Goal: Feedback & Contribution: Leave review/rating

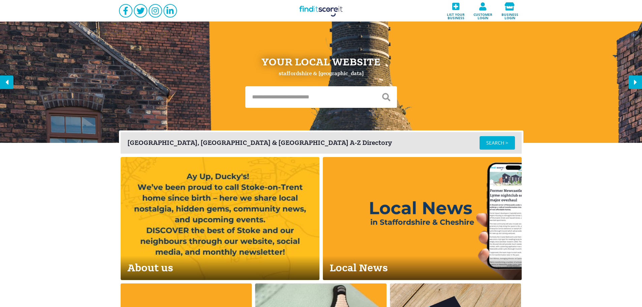
click at [275, 107] on input "text" at bounding box center [310, 97] width 130 height 22
type input "**********"
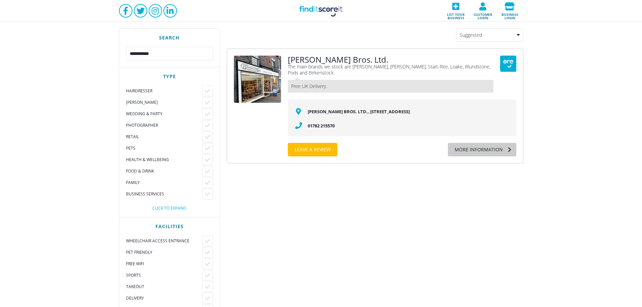
click at [503, 154] on div "More information" at bounding box center [475, 149] width 55 height 13
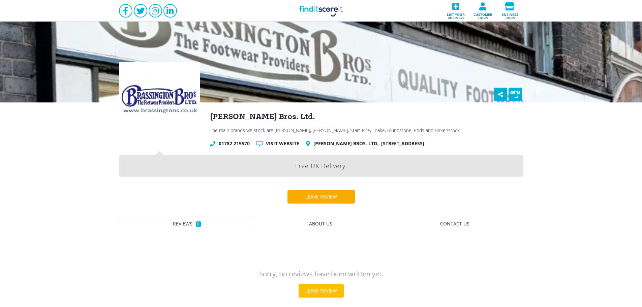
click at [331, 200] on div "Leave review" at bounding box center [321, 196] width 45 height 13
click at [307, 13] on link "Find it Score it" at bounding box center [321, 11] width 67 height 22
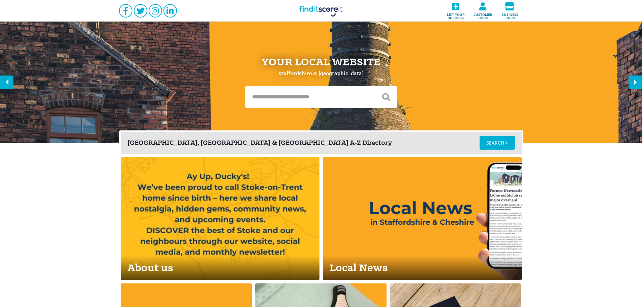
click at [275, 92] on input "text" at bounding box center [310, 97] width 130 height 22
type input "**********"
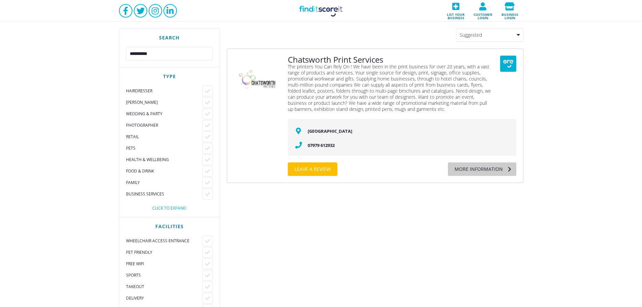
click at [489, 173] on div "More information" at bounding box center [475, 169] width 55 height 13
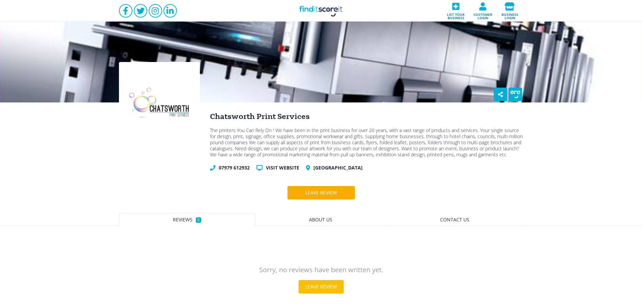
click at [315, 199] on div "Leave review" at bounding box center [321, 192] width 45 height 13
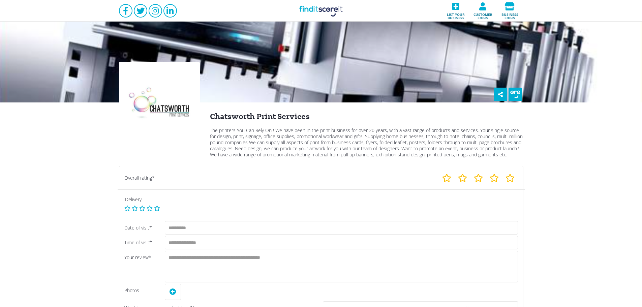
click at [328, 11] on link "Find it Score it" at bounding box center [321, 11] width 67 height 22
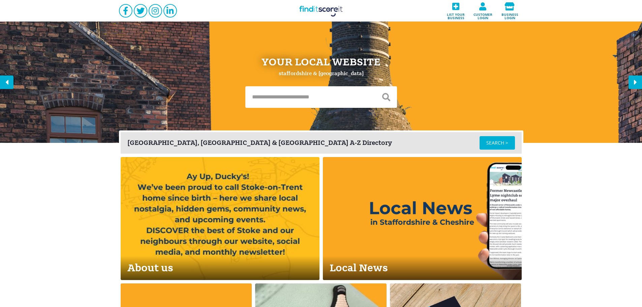
click at [285, 106] on input "text" at bounding box center [310, 97] width 130 height 22
type input "*******"
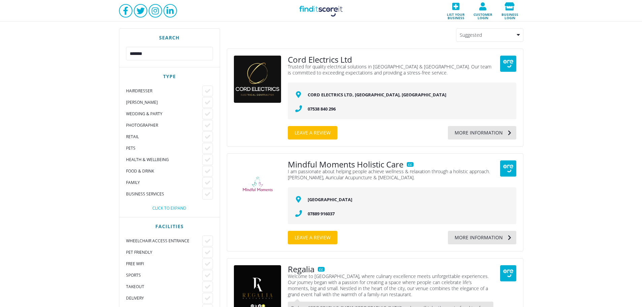
drag, startPoint x: 337, startPoint y: 11, endPoint x: 332, endPoint y: 16, distance: 6.7
click at [337, 10] on link "Find it Score it" at bounding box center [321, 11] width 67 height 22
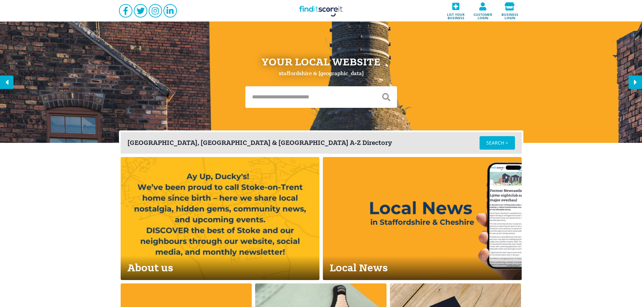
click at [274, 103] on input "text" at bounding box center [310, 97] width 130 height 22
type input "*******"
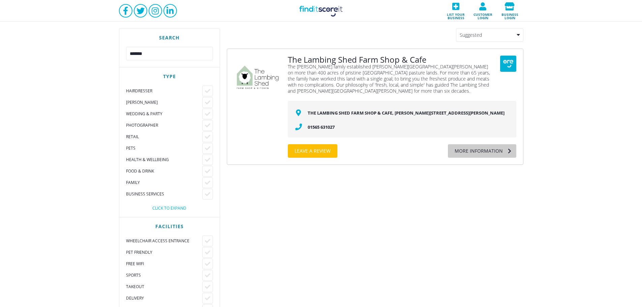
click at [501, 144] on div "More information" at bounding box center [475, 150] width 55 height 13
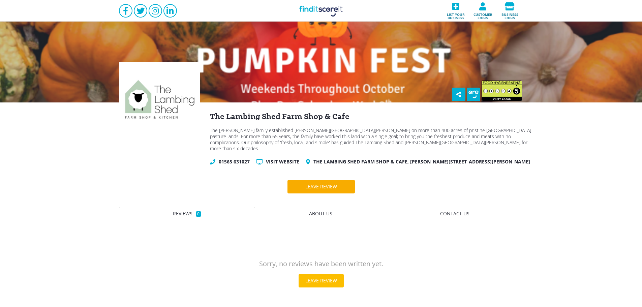
click at [322, 180] on div "Leave review" at bounding box center [321, 186] width 45 height 13
click at [326, 12] on link "Find it Score it" at bounding box center [321, 11] width 67 height 22
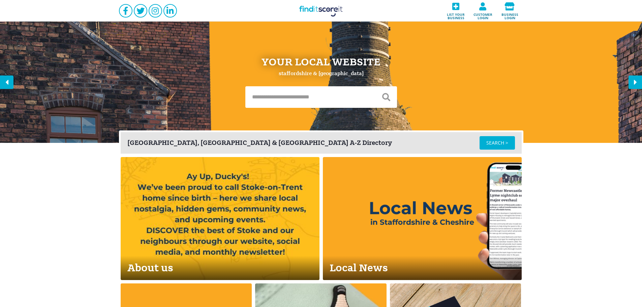
click at [274, 89] on input "text" at bounding box center [310, 97] width 130 height 22
type input "******"
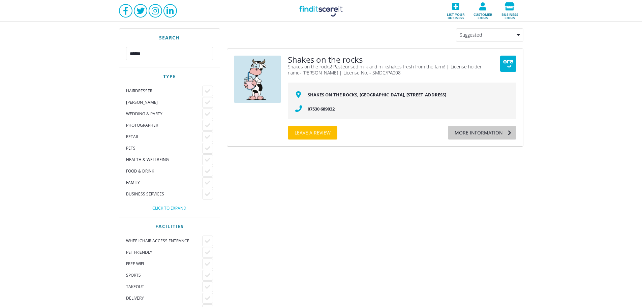
click at [495, 135] on div "More information" at bounding box center [475, 132] width 55 height 13
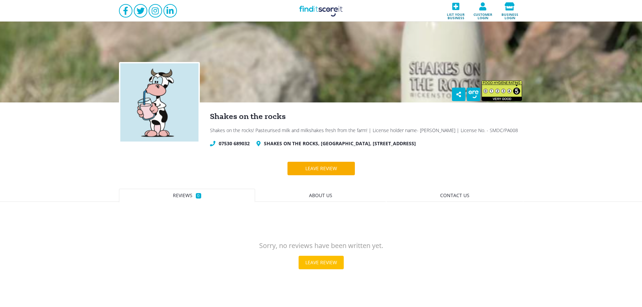
click at [336, 169] on div "Leave review" at bounding box center [321, 168] width 45 height 13
click at [341, 8] on link "Find it Score it" at bounding box center [321, 11] width 67 height 22
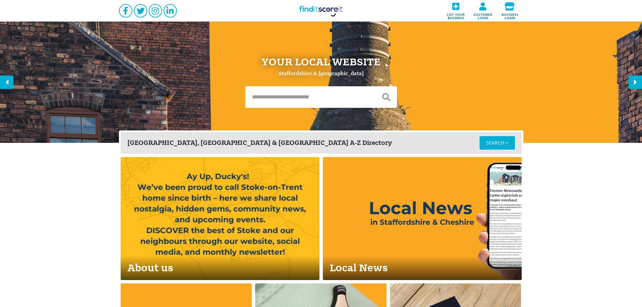
drag, startPoint x: 508, startPoint y: 141, endPoint x: 494, endPoint y: 144, distance: 13.9
click at [508, 141] on div "SEARCH >" at bounding box center [497, 142] width 35 height 13
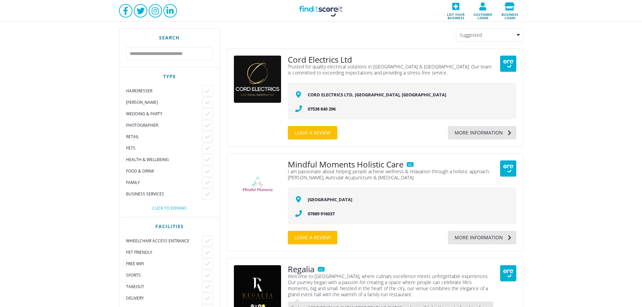
click at [178, 211] on div "Type Hairdresser [PERSON_NAME] Wedding & Party Photographer Retail Pets Health …" at bounding box center [169, 142] width 100 height 150
click at [177, 207] on div "Click to expand" at bounding box center [169, 208] width 87 height 4
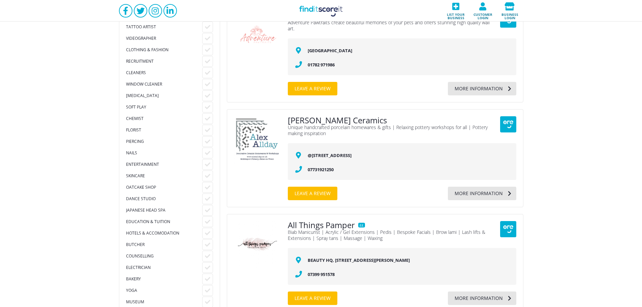
scroll to position [1034, 0]
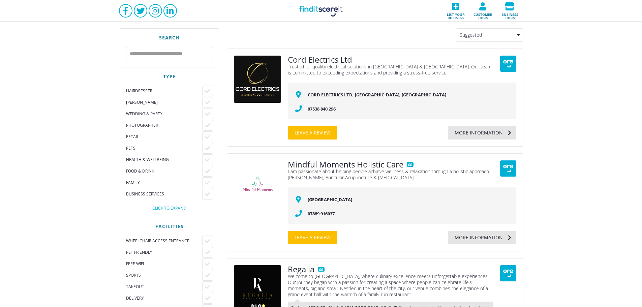
click at [166, 205] on div "Hairdresser Barber Wedding & Party Photographer Retail Pets Health & Wellbeing …" at bounding box center [169, 148] width 87 height 125
click at [172, 209] on div "Click to expand" at bounding box center [169, 208] width 87 height 4
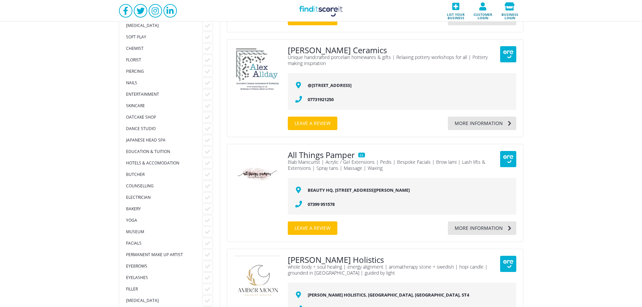
scroll to position [1034, 0]
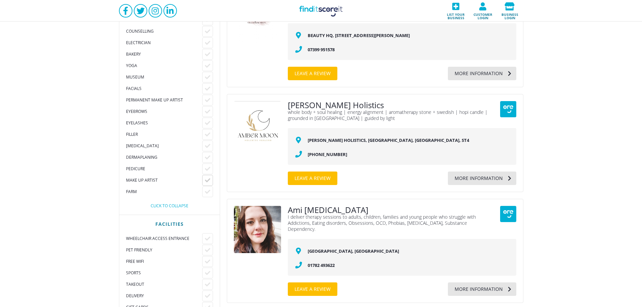
click at [210, 190] on icon at bounding box center [207, 191] width 5 height 5
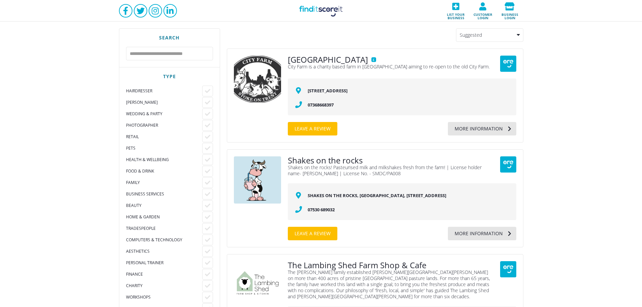
click at [322, 20] on link "Find it Score it" at bounding box center [321, 11] width 67 height 22
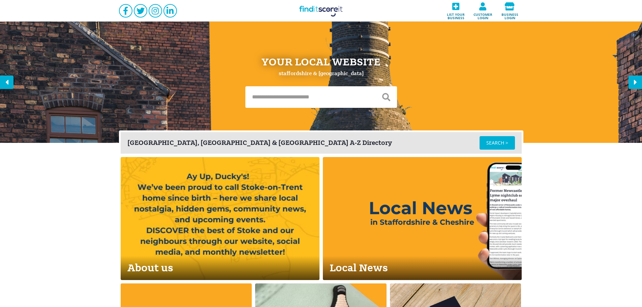
click at [301, 104] on input "text" at bounding box center [310, 97] width 130 height 22
type input "**********"
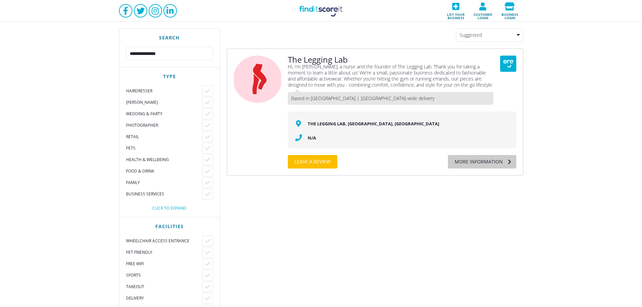
click at [467, 163] on div "More information" at bounding box center [475, 161] width 55 height 13
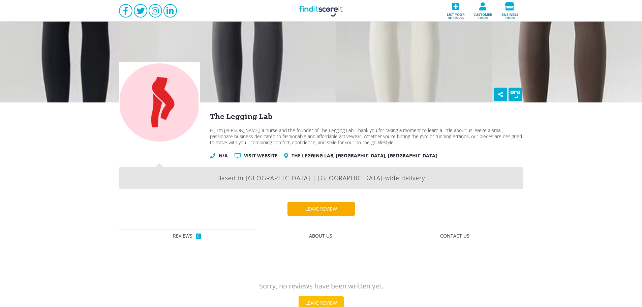
click at [325, 205] on div "Leave review" at bounding box center [321, 208] width 45 height 13
click at [310, 6] on link "Find it Score it" at bounding box center [321, 11] width 67 height 22
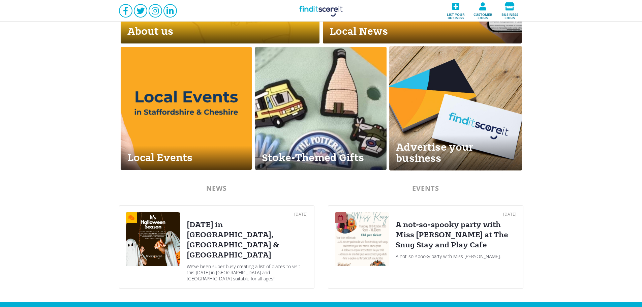
scroll to position [298, 0]
